Goal: Navigation & Orientation: Find specific page/section

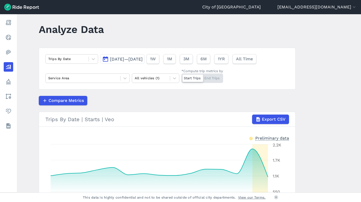
scroll to position [5, 0]
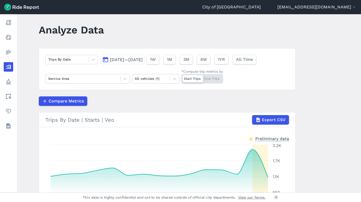
click at [13, 52] on link "Heatmaps" at bounding box center [8, 51] width 9 height 9
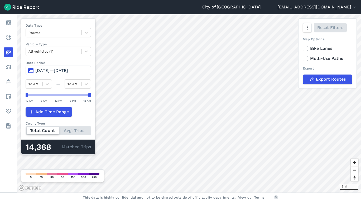
click at [354, 161] on span "Zoom in" at bounding box center [355, 163] width 8 height 8
click at [62, 70] on span "[DATE]—[DATE]" at bounding box center [51, 70] width 33 height 5
click at [13, 67] on link "Analyze" at bounding box center [8, 66] width 9 height 9
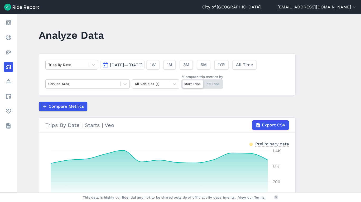
click at [6, 81] on icon at bounding box center [8, 82] width 6 height 6
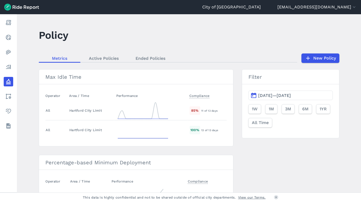
click at [95, 57] on link "Active Policies" at bounding box center [103, 58] width 47 height 8
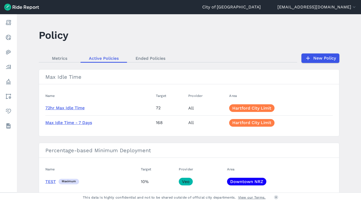
click at [7, 97] on icon at bounding box center [8, 96] width 6 height 6
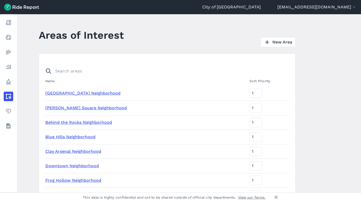
click at [10, 111] on icon at bounding box center [8, 111] width 6 height 6
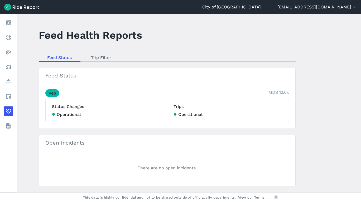
click at [11, 129] on icon at bounding box center [8, 126] width 6 height 6
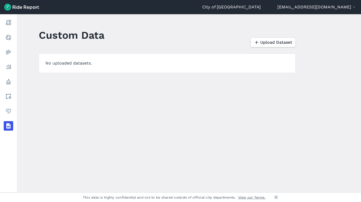
click at [10, 39] on use at bounding box center [8, 37] width 5 height 5
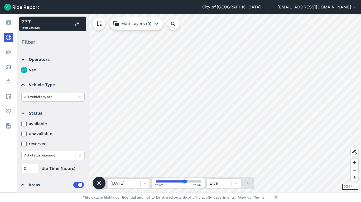
scroll to position [1, 0]
click at [6, 52] on use at bounding box center [8, 52] width 5 height 4
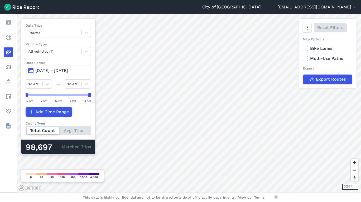
click at [13, 26] on link "Report" at bounding box center [8, 22] width 9 height 9
